Goal: Find contact information: Find contact information

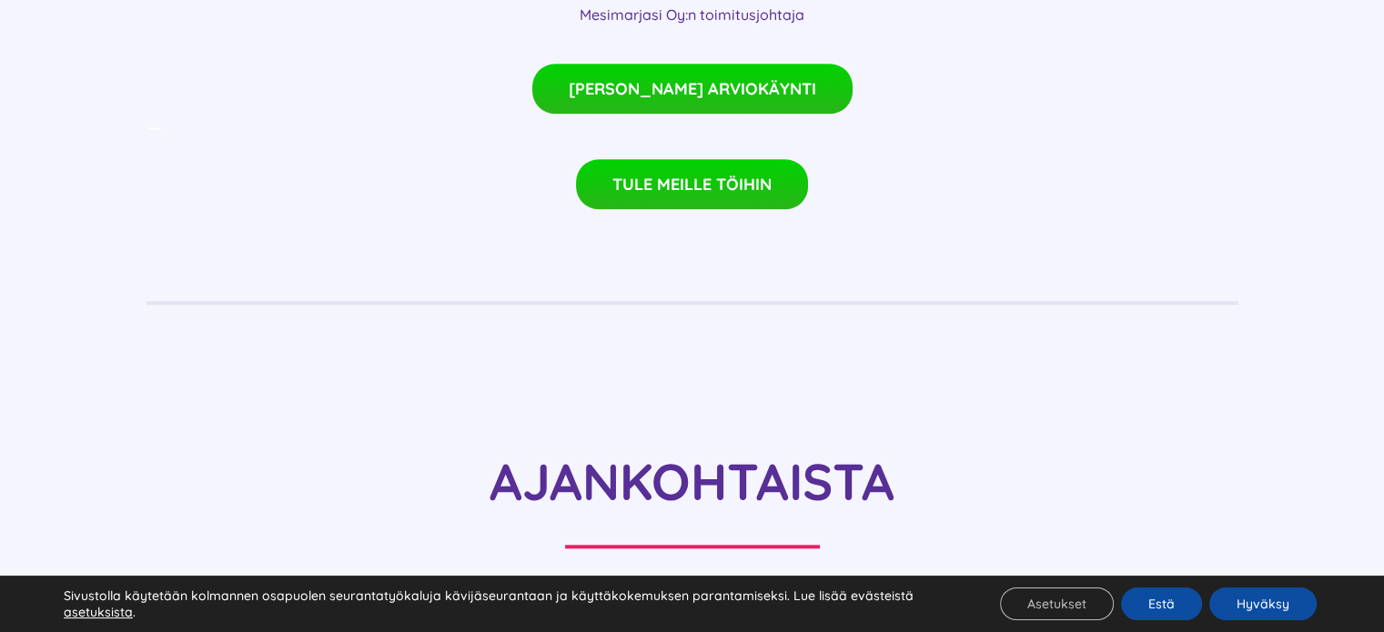
scroll to position [1547, 0]
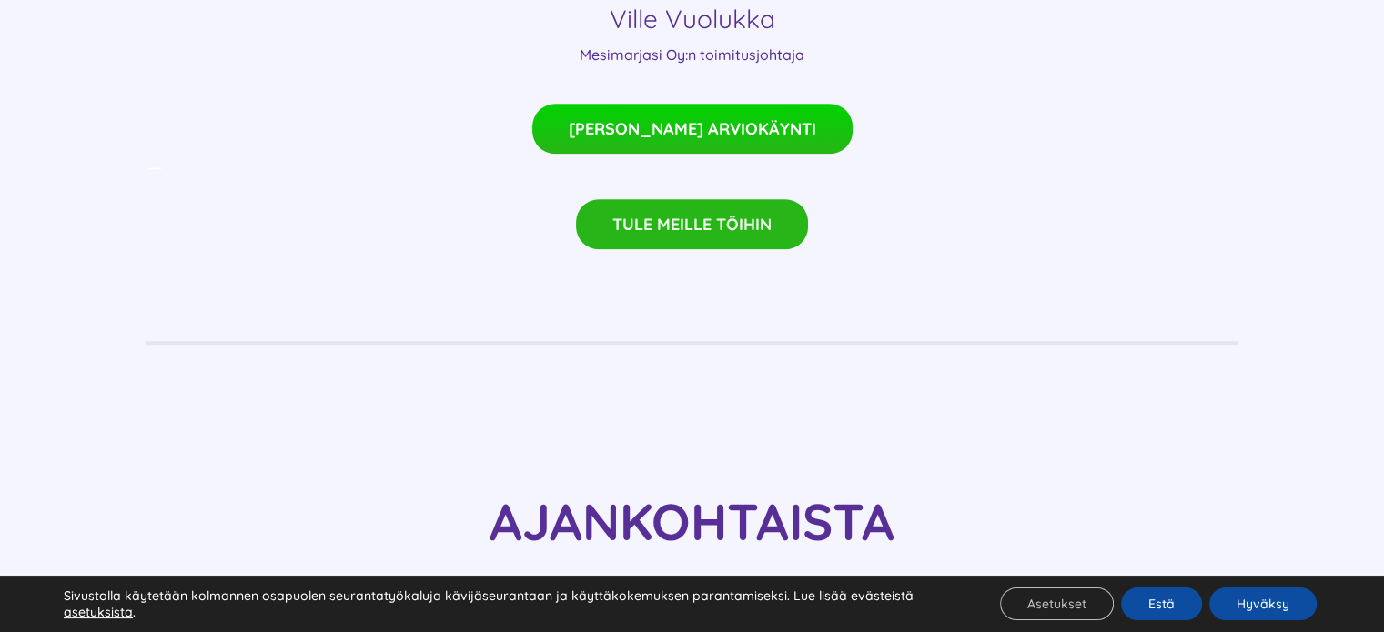
click at [692, 215] on span "TULE MEILLE TÖIHIN" at bounding box center [691, 224] width 159 height 19
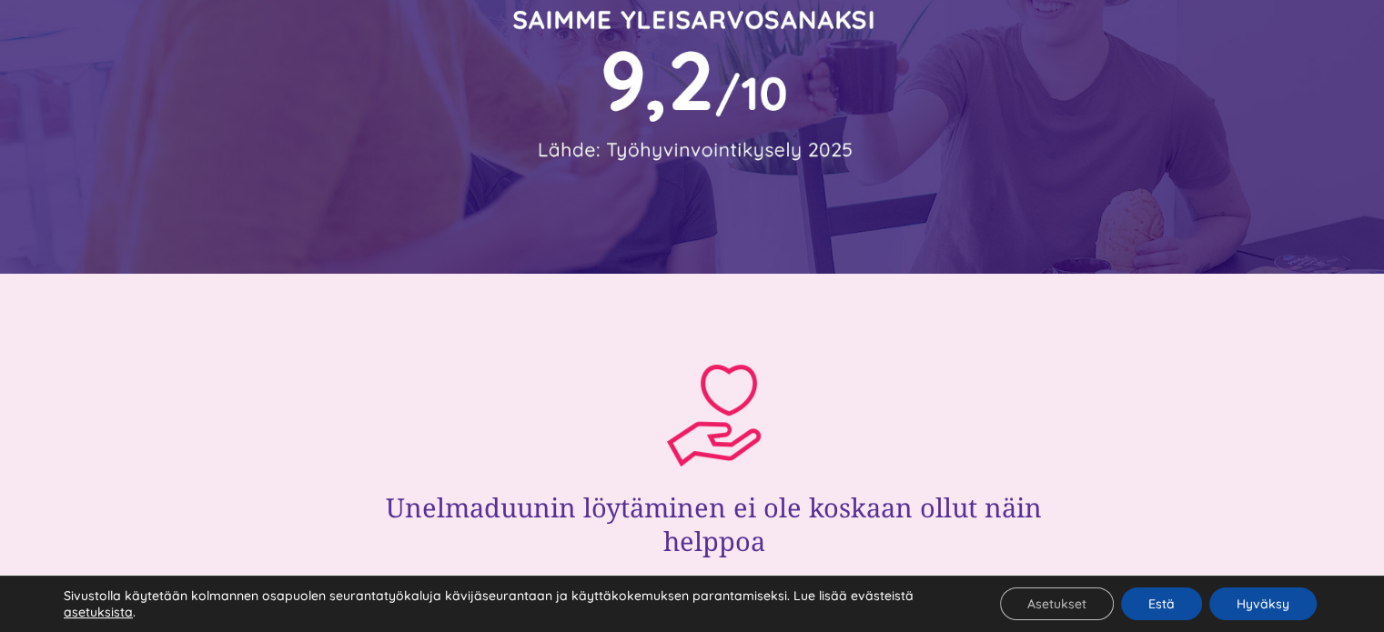
scroll to position [364, 0]
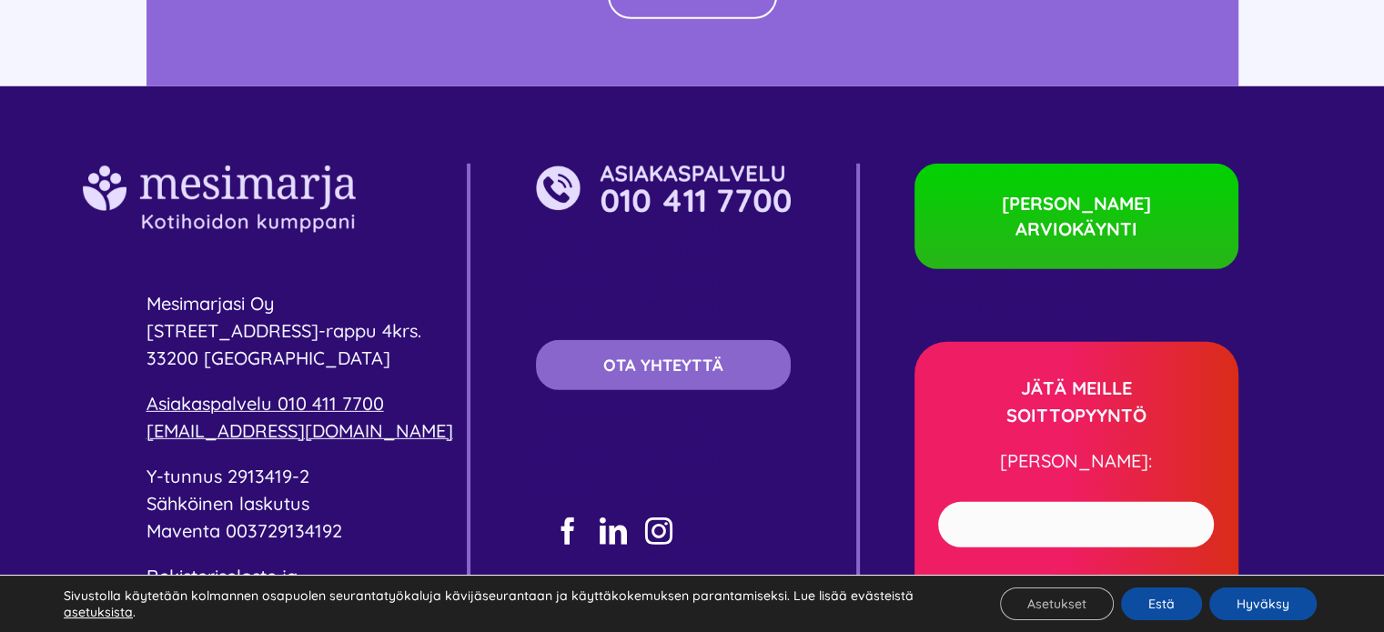
scroll to position [5458, 0]
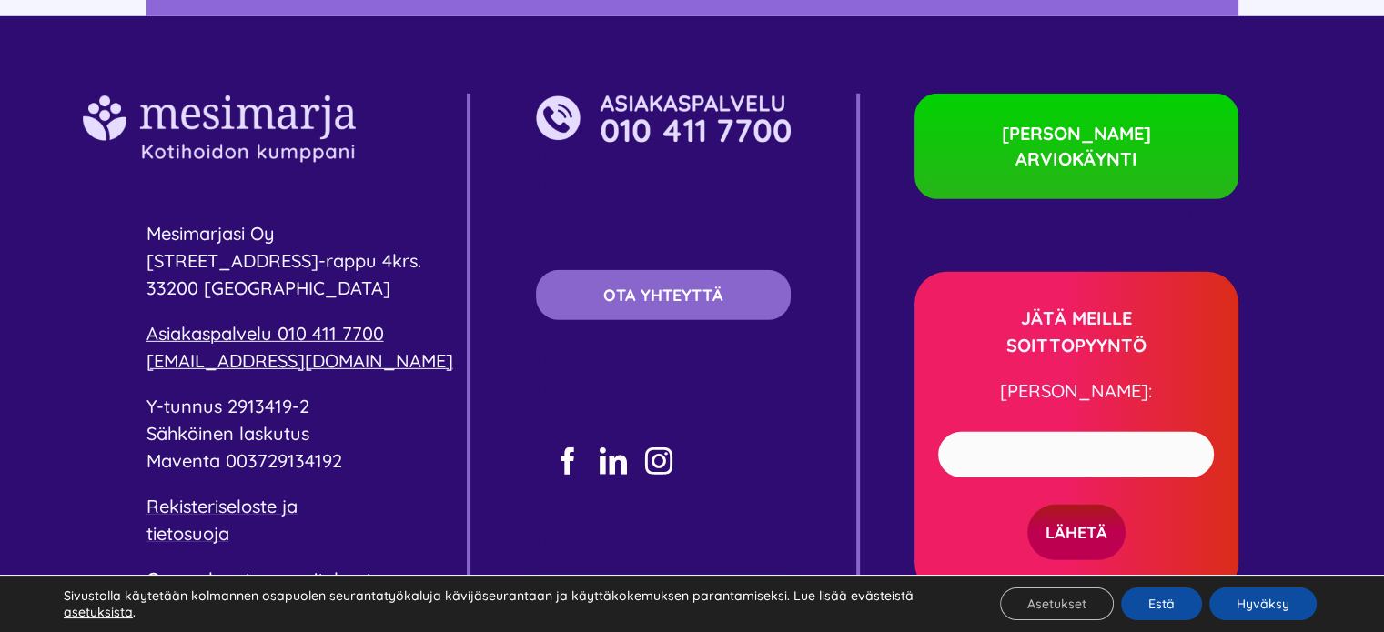
click at [318, 249] on span "[STREET_ADDRESS]-rappu 4krs." at bounding box center [284, 260] width 275 height 23
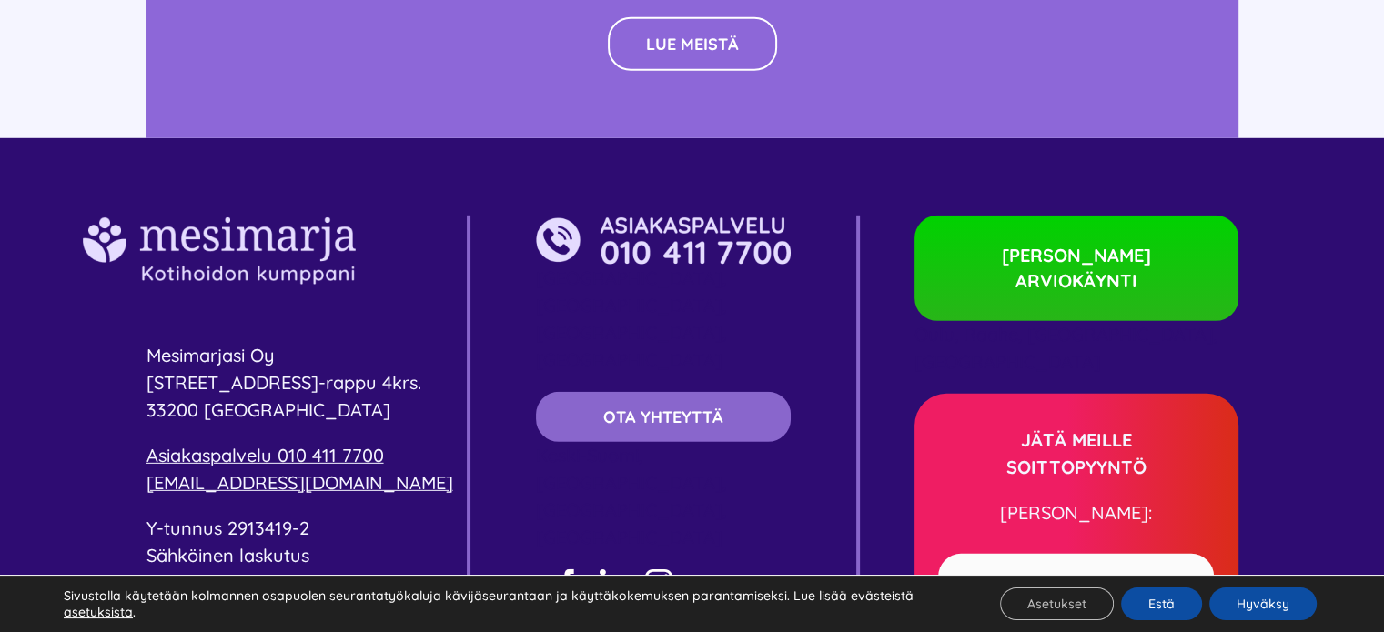
scroll to position [5327, 0]
